Goal: Navigation & Orientation: Go to known website

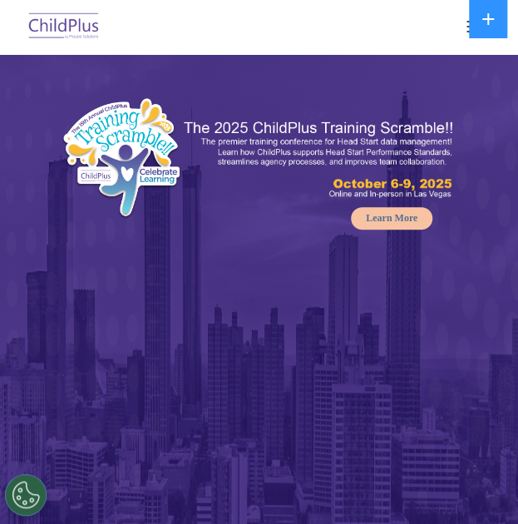
select select "MEDIUM"
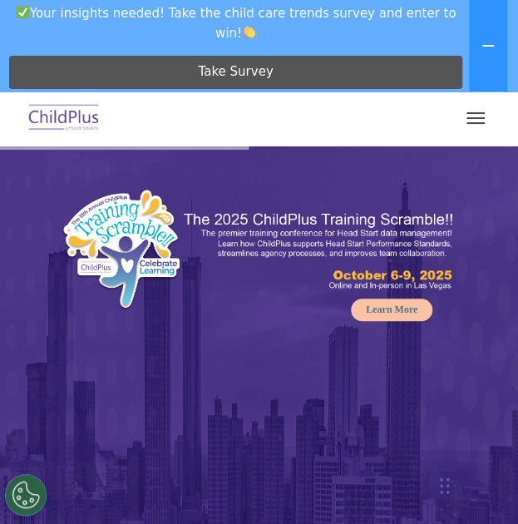
click at [471, 117] on span "button" at bounding box center [476, 118] width 18 height 2
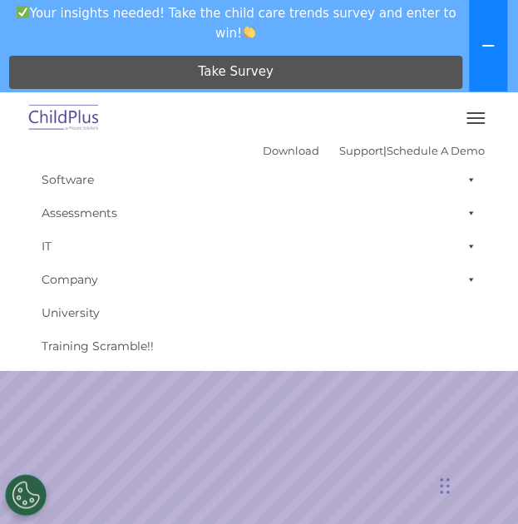
click at [469, 22] on button at bounding box center [488, 46] width 38 height 92
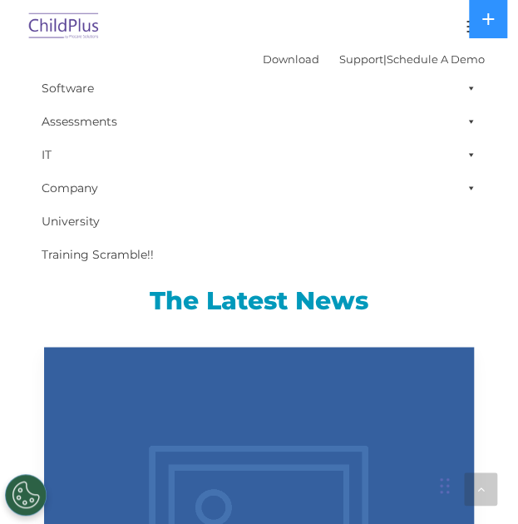
scroll to position [2006, 0]
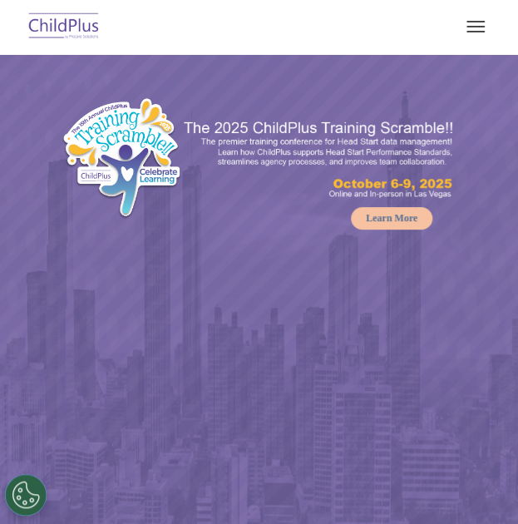
select select "MEDIUM"
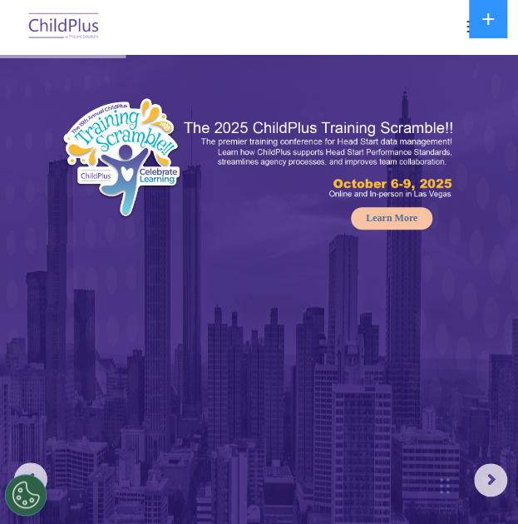
click at [467, 32] on button "button" at bounding box center [475, 26] width 35 height 27
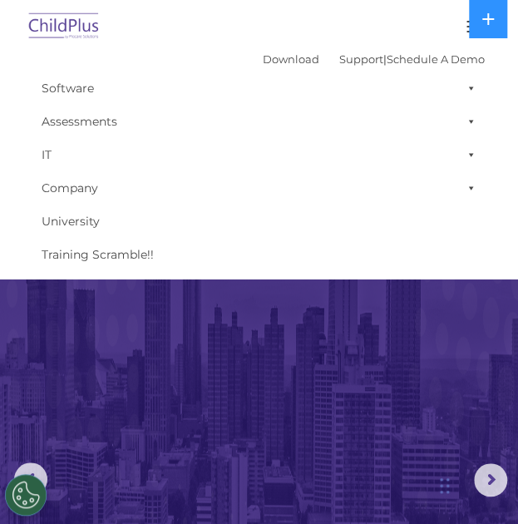
click at [309, 345] on img at bounding box center [259, 395] width 518 height 682
